Goal: Find specific page/section: Find specific page/section

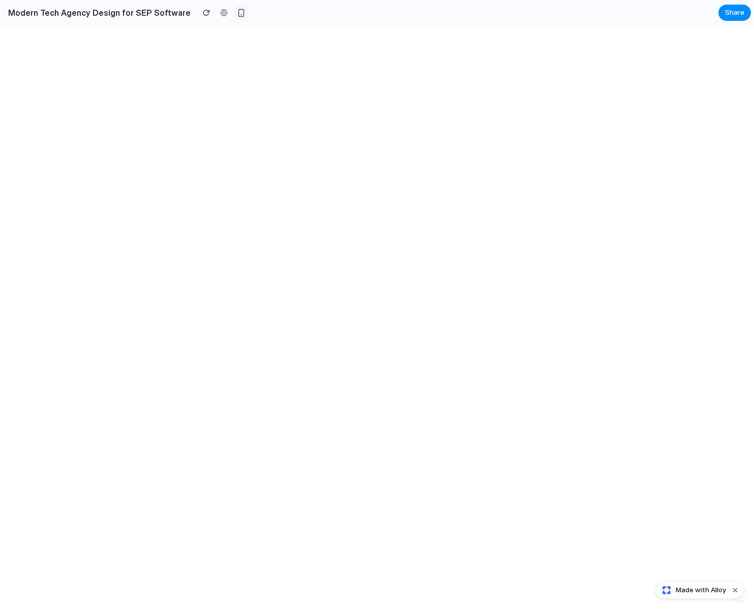
click at [237, 15] on div "button" at bounding box center [241, 13] width 9 height 9
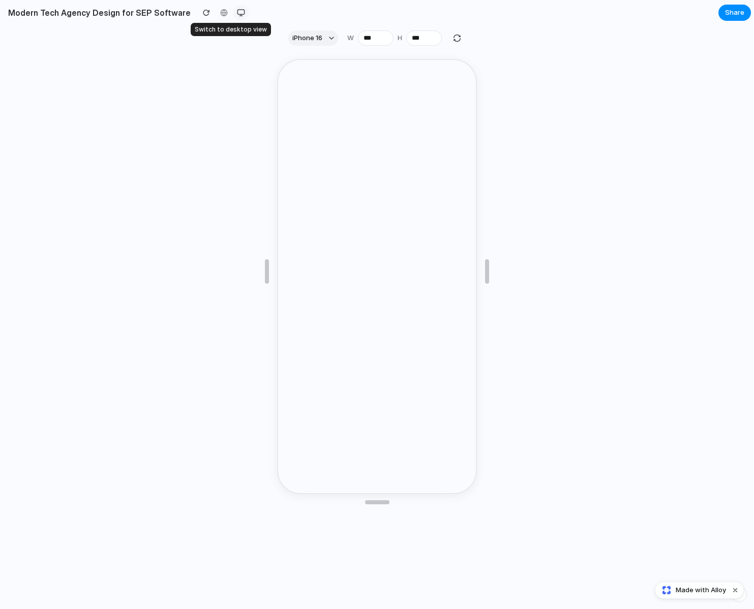
click at [237, 15] on div "button" at bounding box center [241, 13] width 8 height 8
